Goal: Task Accomplishment & Management: Use online tool/utility

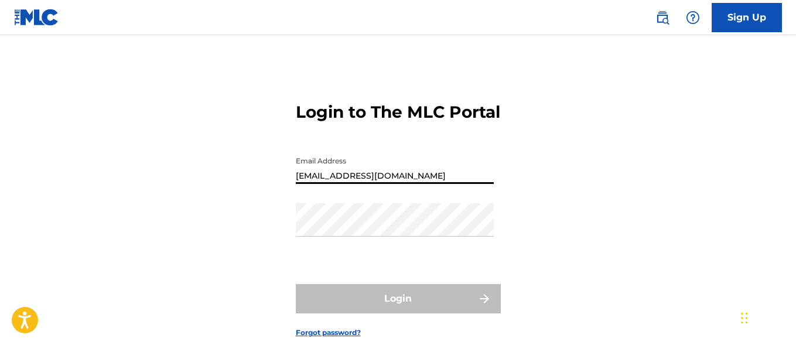
type input "[EMAIL_ADDRESS][DOMAIN_NAME]"
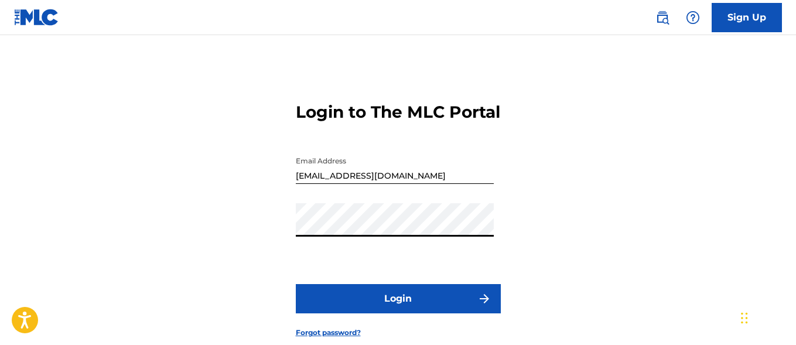
click at [397, 313] on button "Login" at bounding box center [398, 298] width 205 height 29
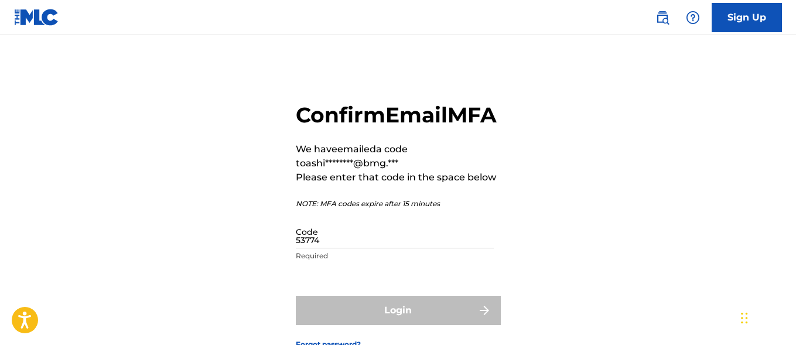
type input "537742"
